Goal: Transaction & Acquisition: Download file/media

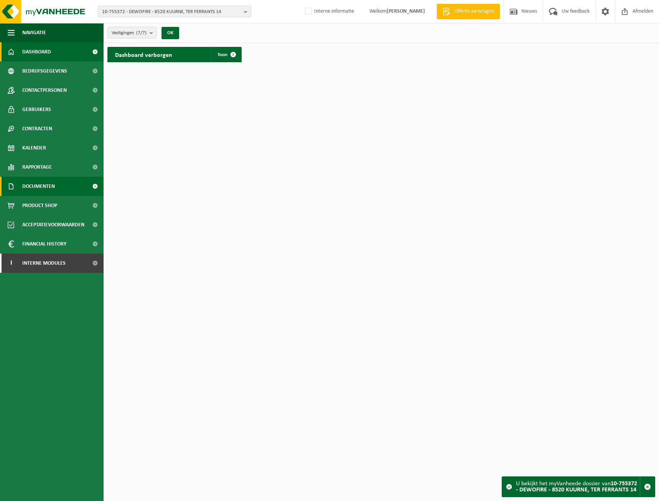
click at [66, 193] on link "Documenten" at bounding box center [52, 186] width 104 height 19
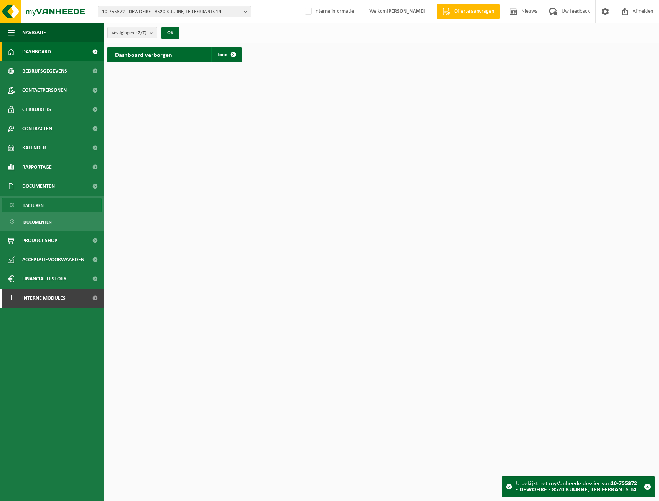
click at [63, 211] on link "Facturen" at bounding box center [52, 205] width 100 height 15
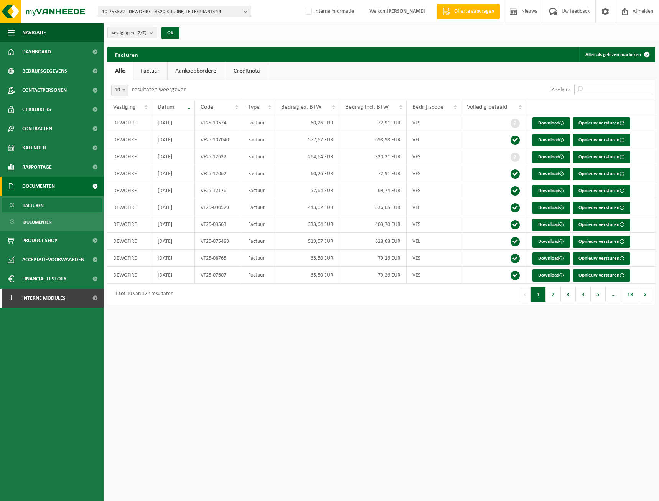
click at [594, 89] on input "Zoeken:" at bounding box center [613, 90] width 77 height 12
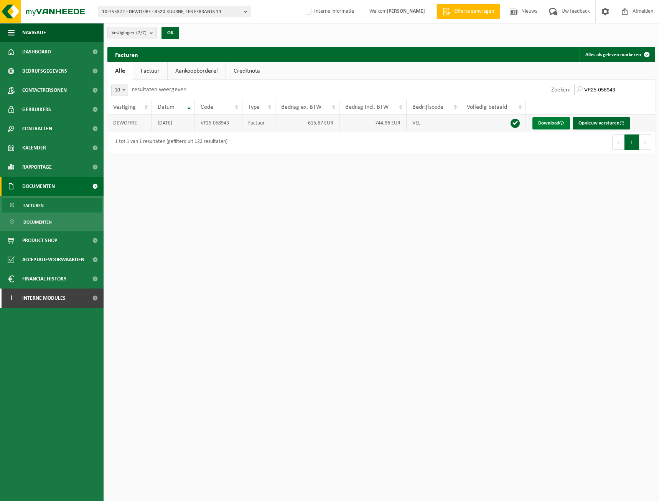
type input "VF25-058943"
click at [540, 125] on link "Download" at bounding box center [552, 123] width 38 height 12
click at [622, 89] on input "VF25-058943" at bounding box center [613, 90] width 77 height 12
drag, startPoint x: 629, startPoint y: 89, endPoint x: 535, endPoint y: 88, distance: 93.7
click at [535, 88] on div "Zoeken: VF25-058943" at bounding box center [519, 90] width 274 height 20
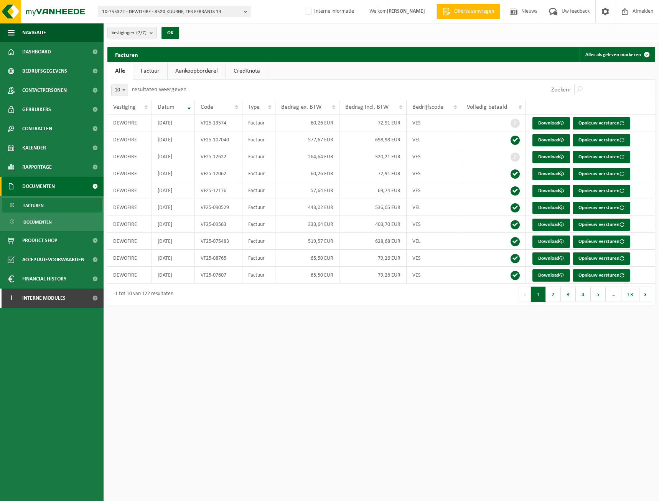
click at [202, 15] on span "10-755372 - DEWOFIRE - 8520 KUURNE, TER FERRANTS 14" at bounding box center [171, 12] width 139 height 12
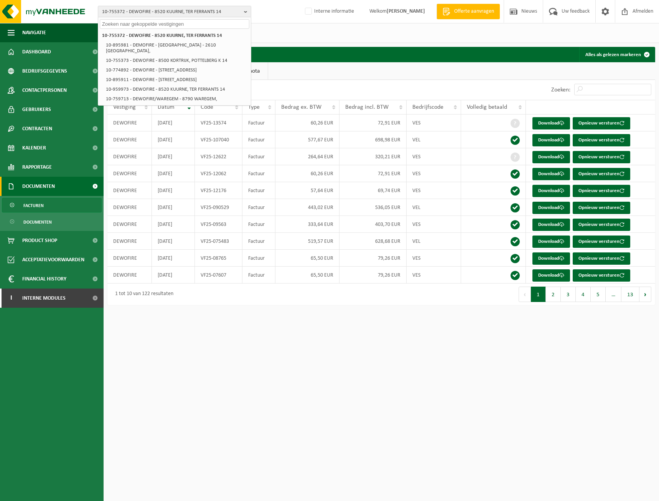
click at [215, 24] on input "text" at bounding box center [175, 24] width 150 height 10
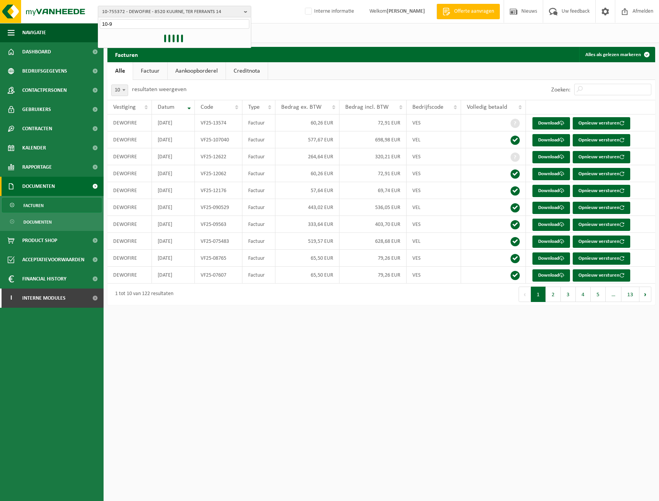
type input "10-9"
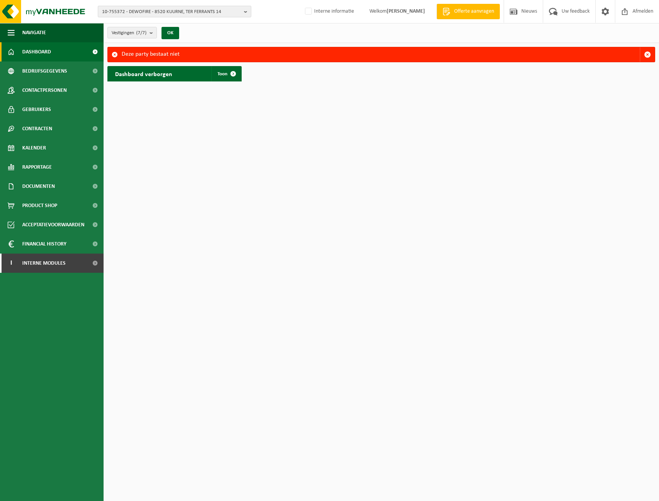
click at [224, 13] on span "10-755372 - DEWOFIRE - 8520 KUURNE, TER FERRANTS 14" at bounding box center [171, 12] width 139 height 12
type input "10-806919"
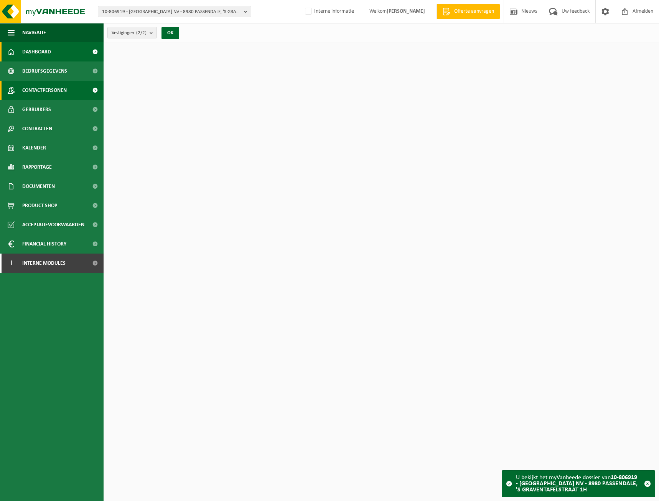
click at [55, 93] on span "Contactpersonen" at bounding box center [44, 90] width 45 height 19
